Goal: Transaction & Acquisition: Purchase product/service

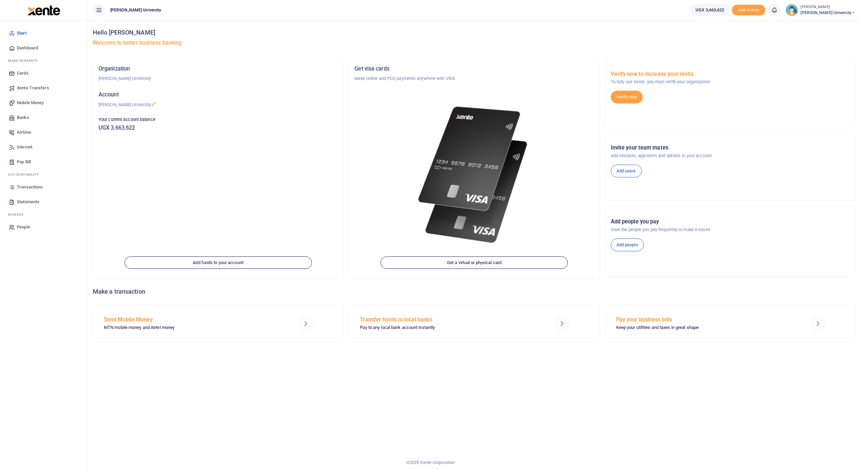
click at [27, 185] on span "Transactions" at bounding box center [30, 187] width 26 height 7
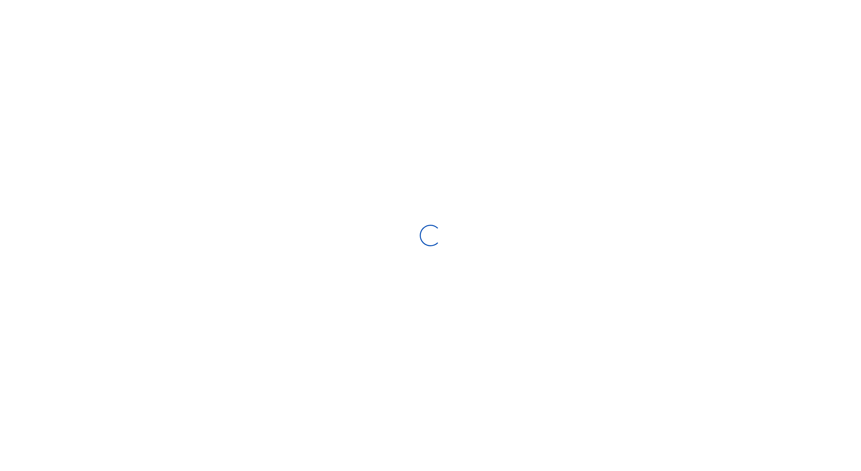
type input "[DATE] - [DATE]"
select select
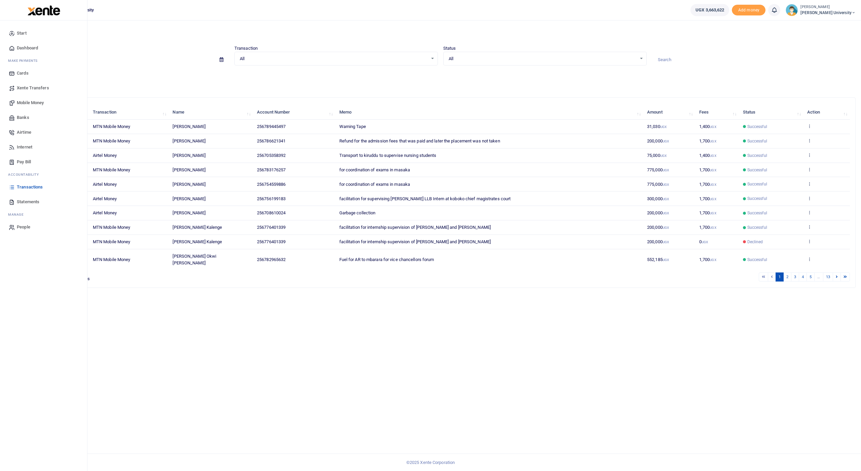
click at [29, 102] on span "Mobile Money" at bounding box center [30, 103] width 27 height 7
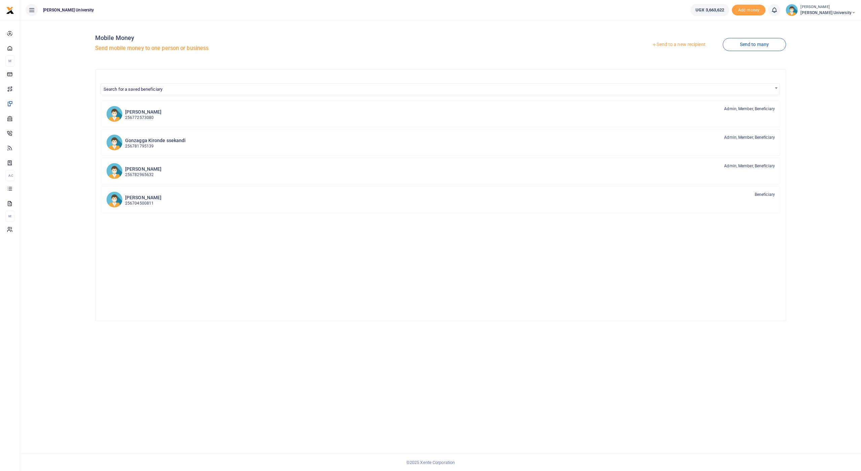
click at [665, 45] on link "Send to a new recipient" at bounding box center [679, 45] width 88 height 12
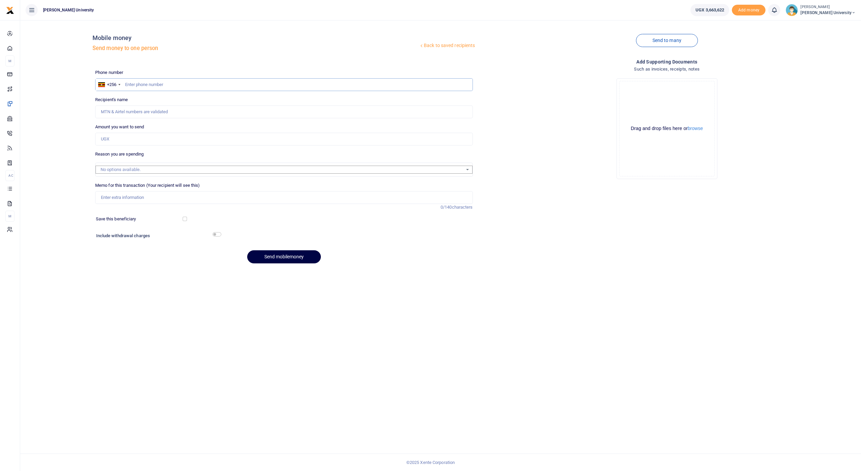
click at [149, 84] on input "text" at bounding box center [284, 84] width 378 height 13
type input "772344280"
click at [139, 138] on input "Amount you want to send" at bounding box center [284, 139] width 378 height 13
type input "Moses Tuhame"
type input "1,000,000"
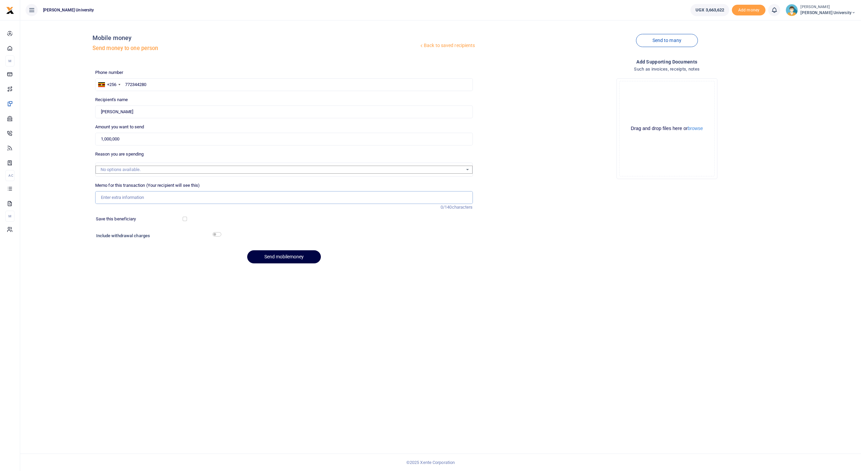
click at [125, 195] on input "Memo for this transaction (Your recipient will see this)" at bounding box center [284, 197] width 378 height 13
drag, startPoint x: 195, startPoint y: 196, endPoint x: 106, endPoint y: 191, distance: 89.2
click at [106, 191] on input "Competence based curriculum training for KCU" at bounding box center [284, 197] width 378 height 13
type input "Competence based curriculum training for KCU"
click at [269, 256] on button "Send mobilemoney" at bounding box center [284, 257] width 74 height 13
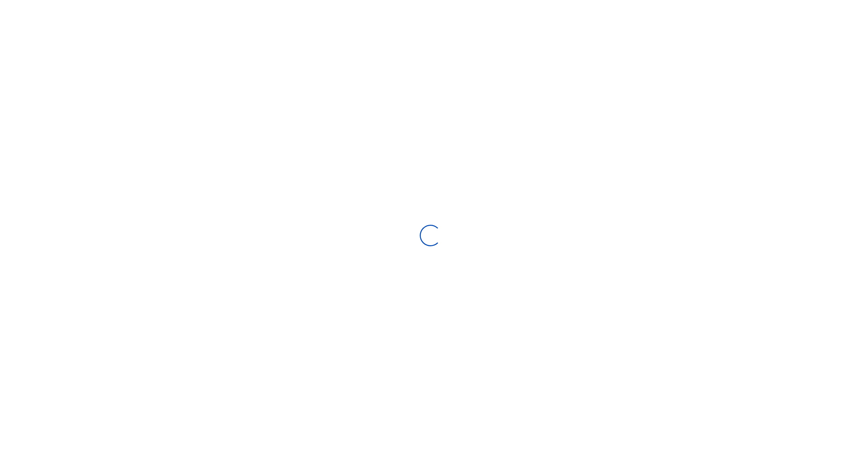
select select "Loading bundles"
select select
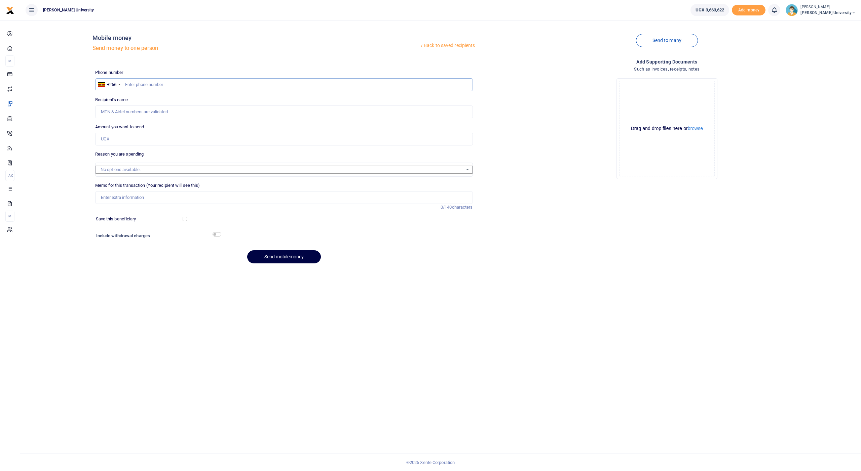
click at [145, 86] on input "text" at bounding box center [284, 84] width 378 height 13
type input "752658335"
click at [130, 142] on input "Amount you want to send" at bounding box center [284, 139] width 378 height 13
type input "Mathias Mulumba"
type input "1,000,000"
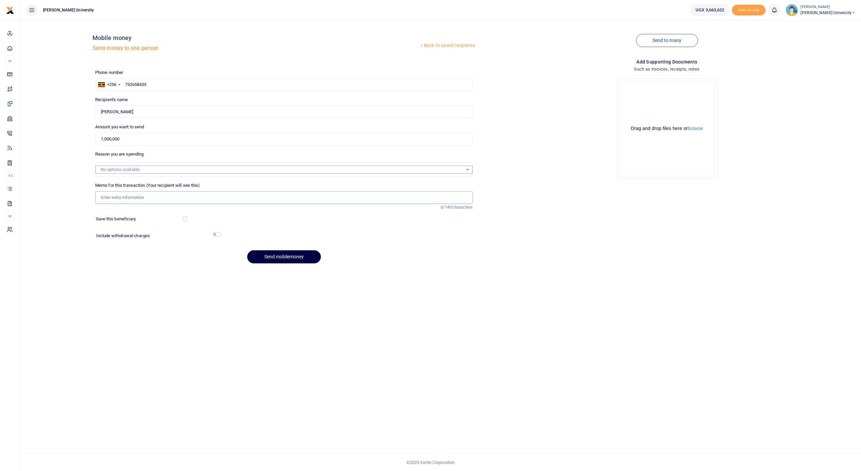
click at [145, 193] on input "Memo for this transaction (Your recipient will see this)" at bounding box center [284, 197] width 378 height 13
paste input "Competence based curriculum training for KCU"
type input "Competence based curriculum training for KCU"
click at [259, 255] on button "Send mobilemoney" at bounding box center [284, 257] width 74 height 13
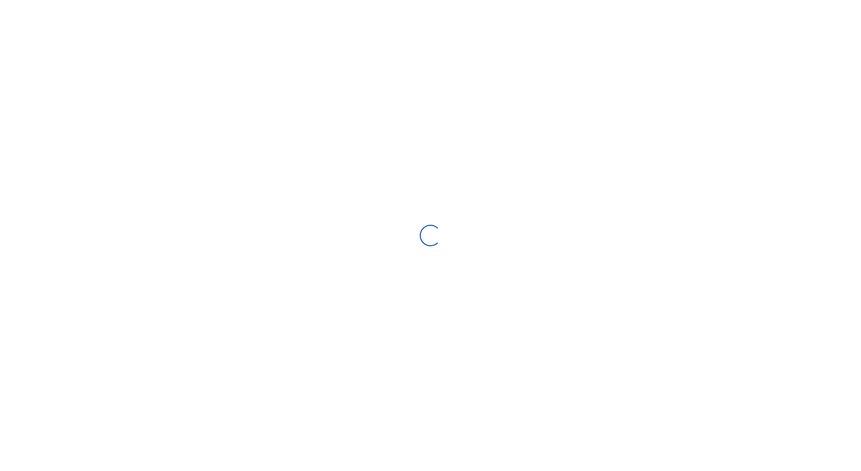
select select "Loading bundles"
select select
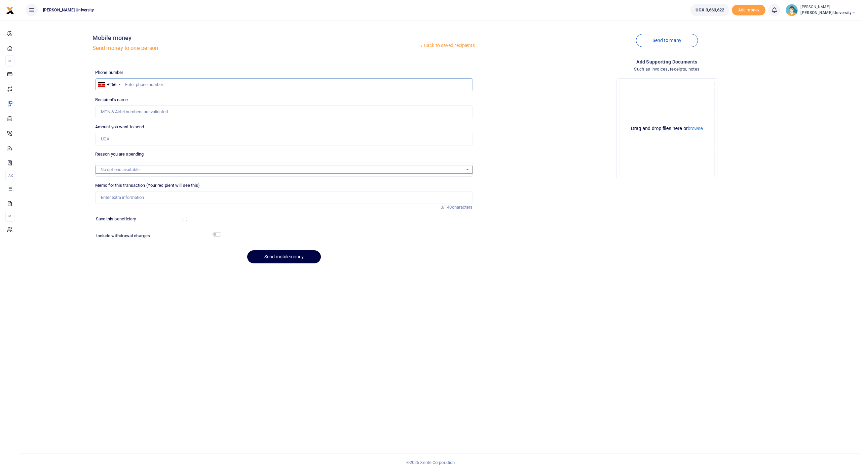
click at [133, 82] on input "text" at bounding box center [284, 84] width 378 height 13
type input "775820656"
click at [113, 139] on input "Amount you want to send" at bounding box center [284, 139] width 378 height 13
type input "Silver Okello"
type input "1,000,000"
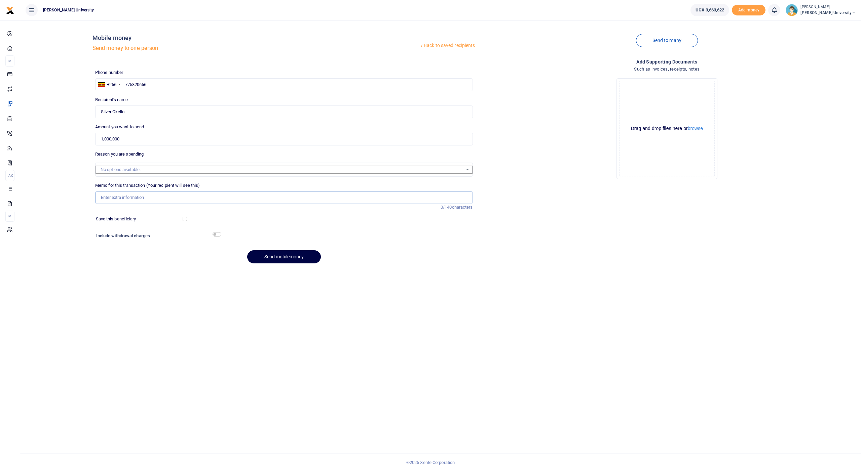
click at [118, 194] on input "Memo for this transaction (Your recipient will see this)" at bounding box center [284, 197] width 378 height 13
paste input "Competence based curriculum training for KCU"
type input "Competence based curriculum training for KCU"
click at [276, 254] on button "Send mobilemoney" at bounding box center [284, 257] width 74 height 13
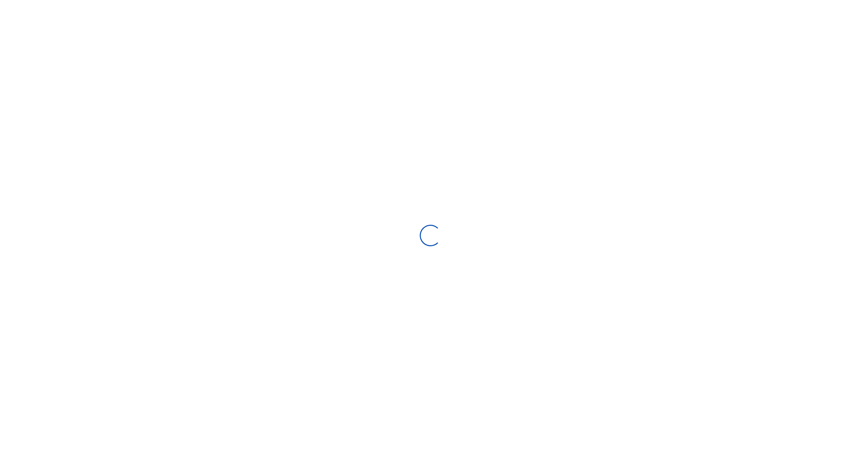
select select "Loading bundles"
select select
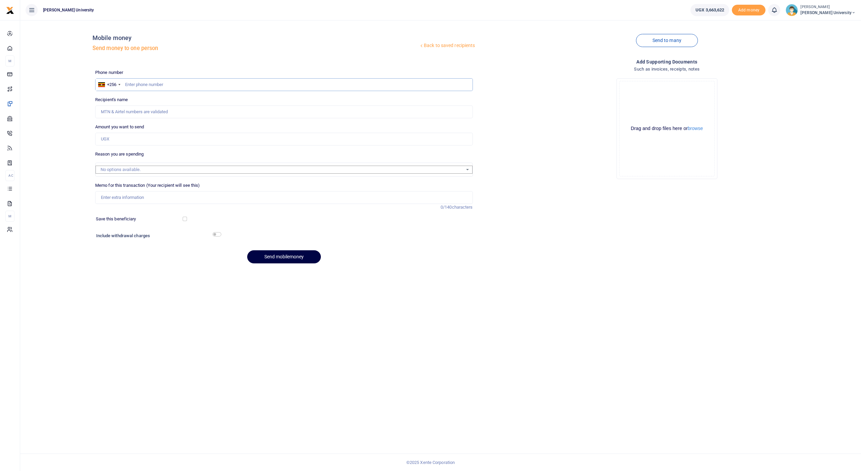
click at [153, 82] on input "text" at bounding box center [284, 84] width 378 height 13
type input "778032650"
type input "[PERSON_NAME]"
type input "778032650"
click at [124, 139] on input "Amount you want to send" at bounding box center [284, 139] width 378 height 13
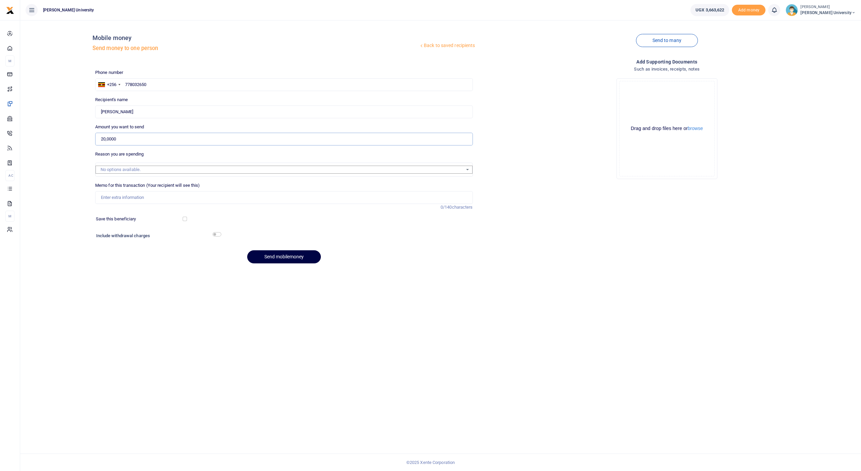
type input "200,000"
click at [130, 194] on input "Memo for this transaction (Your recipient will see this)" at bounding box center [284, 197] width 378 height 13
click at [206, 194] on input "For internship supervision of MR. Gasiwo [PERSON_NAME] at [DEMOGRAPHIC_DATA][GE…" at bounding box center [284, 197] width 378 height 13
click at [263, 202] on input "For internship supervision of MR. Gasiwo [PERSON_NAME] at [GEOGRAPHIC_DATA]" at bounding box center [284, 197] width 378 height 13
click at [271, 253] on button "Send mobilemoney" at bounding box center [284, 257] width 74 height 13
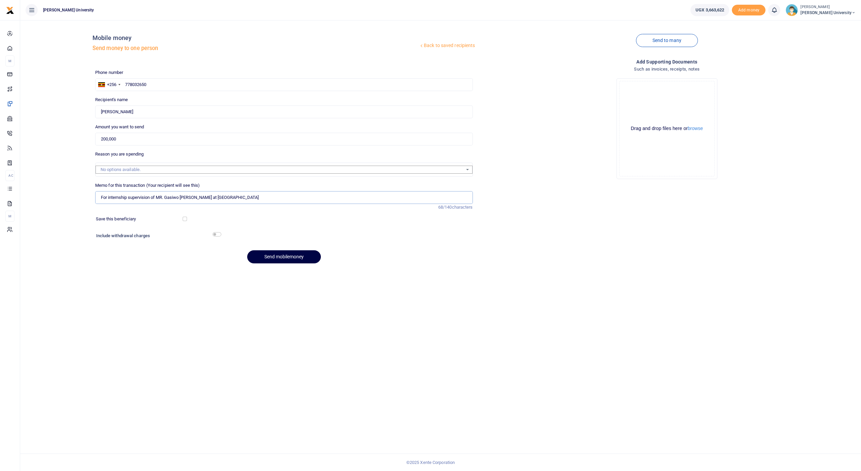
click at [165, 197] on input "For internship supervision of MR. Gasiwo Geofrey at Mbale high court" at bounding box center [284, 197] width 378 height 13
type input "For internship supervision of MR Gasiwo Geofrey at Mbale high court"
click at [269, 254] on button "Send mobilemoney" at bounding box center [284, 257] width 74 height 13
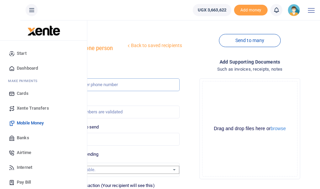
click at [121, 82] on input "text" at bounding box center [115, 84] width 130 height 13
click at [115, 85] on input "text" at bounding box center [115, 84] width 130 height 13
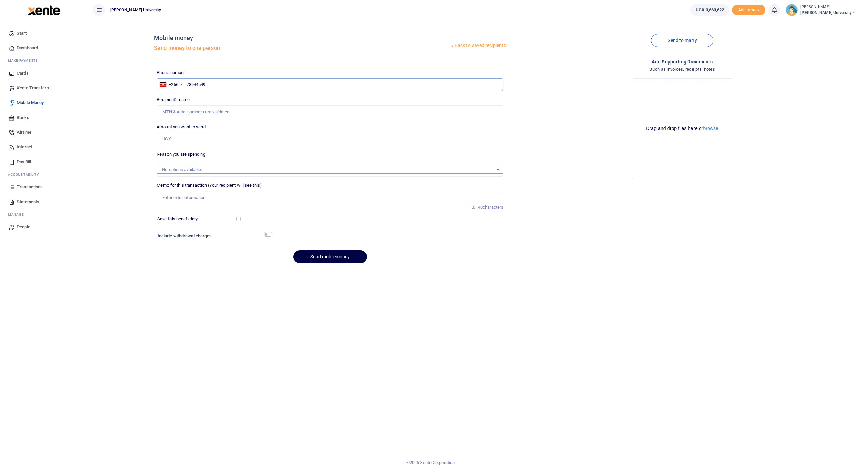
type input "789445497"
type input "[PERSON_NAME]"
type input "789445497"
click at [169, 139] on input "Amount you want to send" at bounding box center [330, 139] width 347 height 13
type input "250,000"
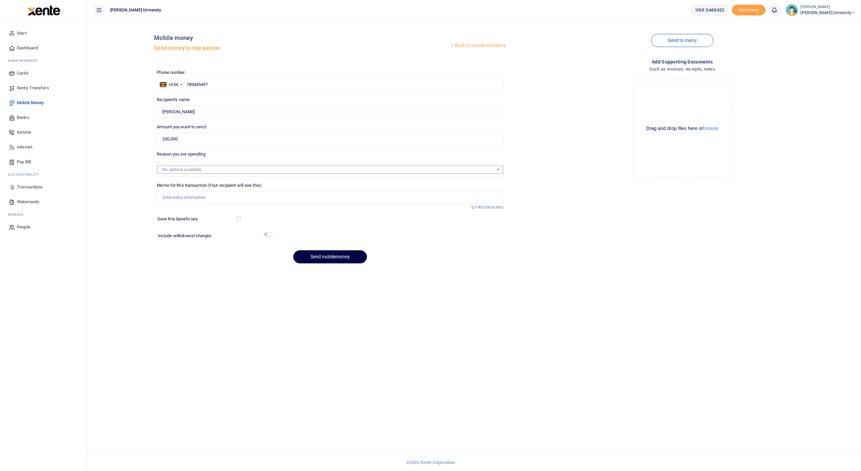
click at [167, 202] on div "Memo for this transaction (Your recipient will see this) Reason is required. 0/…" at bounding box center [330, 196] width 352 height 29
click at [167, 198] on input "Memo for this transaction (Your recipient will see this)" at bounding box center [330, 197] width 347 height 13
type input "for registration books at the gate and 10k for the battery for Jame ICTs key bo…"
click at [268, 232] on input "checkbox" at bounding box center [268, 234] width 9 height 4
checkbox input "true"
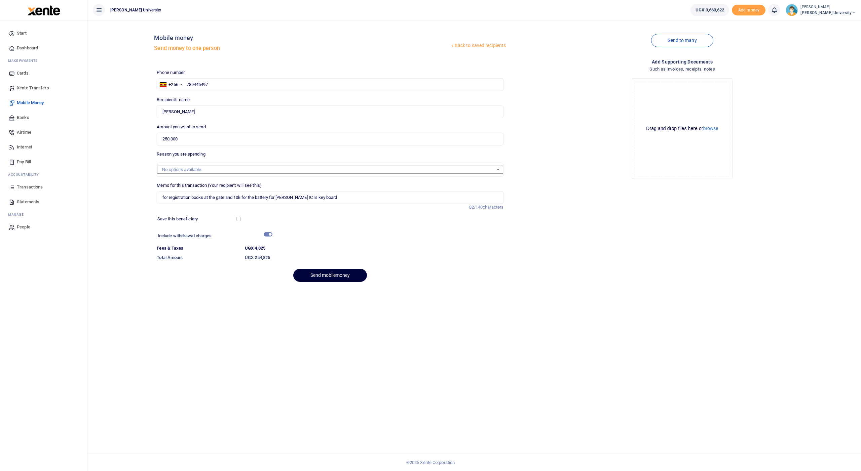
click at [321, 274] on button "Send mobilemoney" at bounding box center [330, 275] width 74 height 13
